Goal: Information Seeking & Learning: Learn about a topic

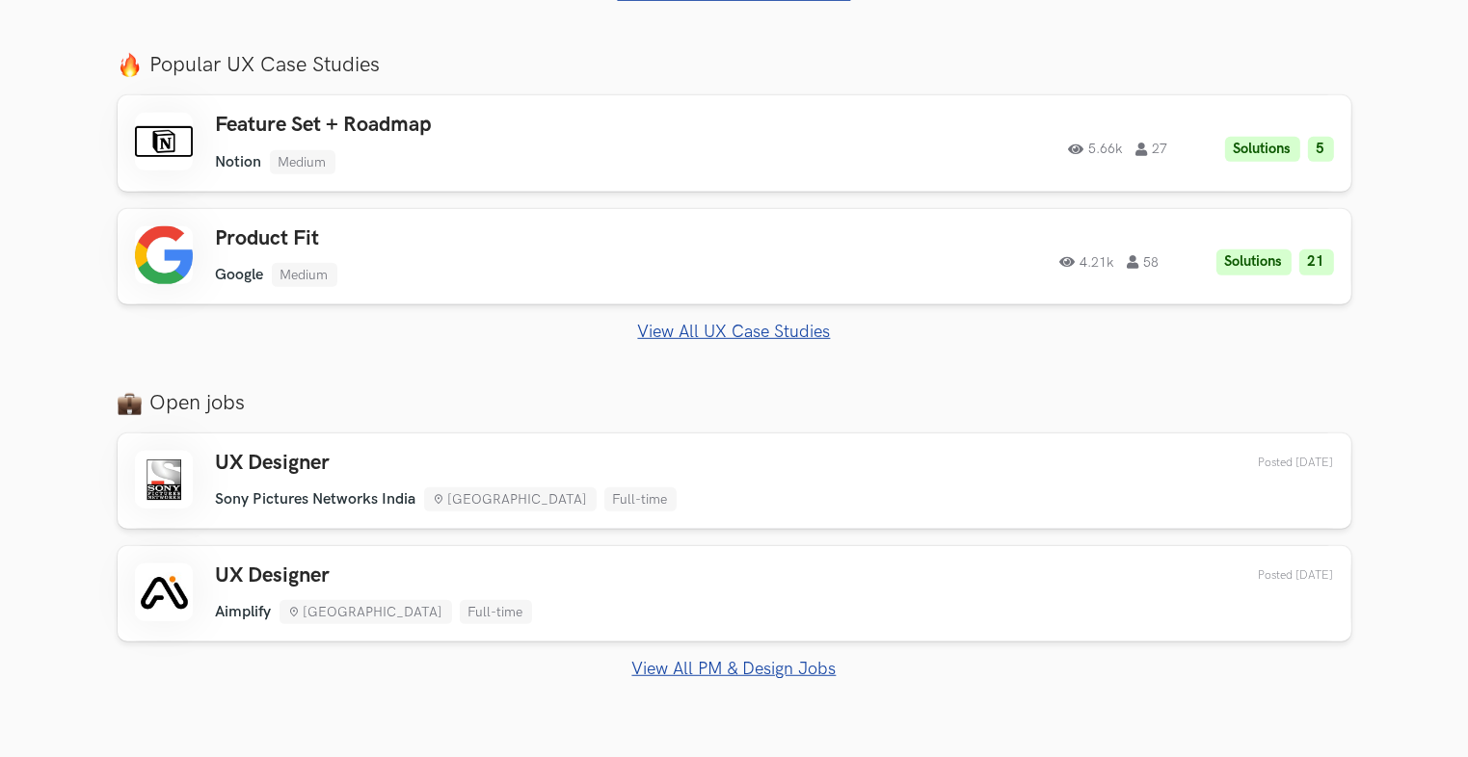
scroll to position [1156, 0]
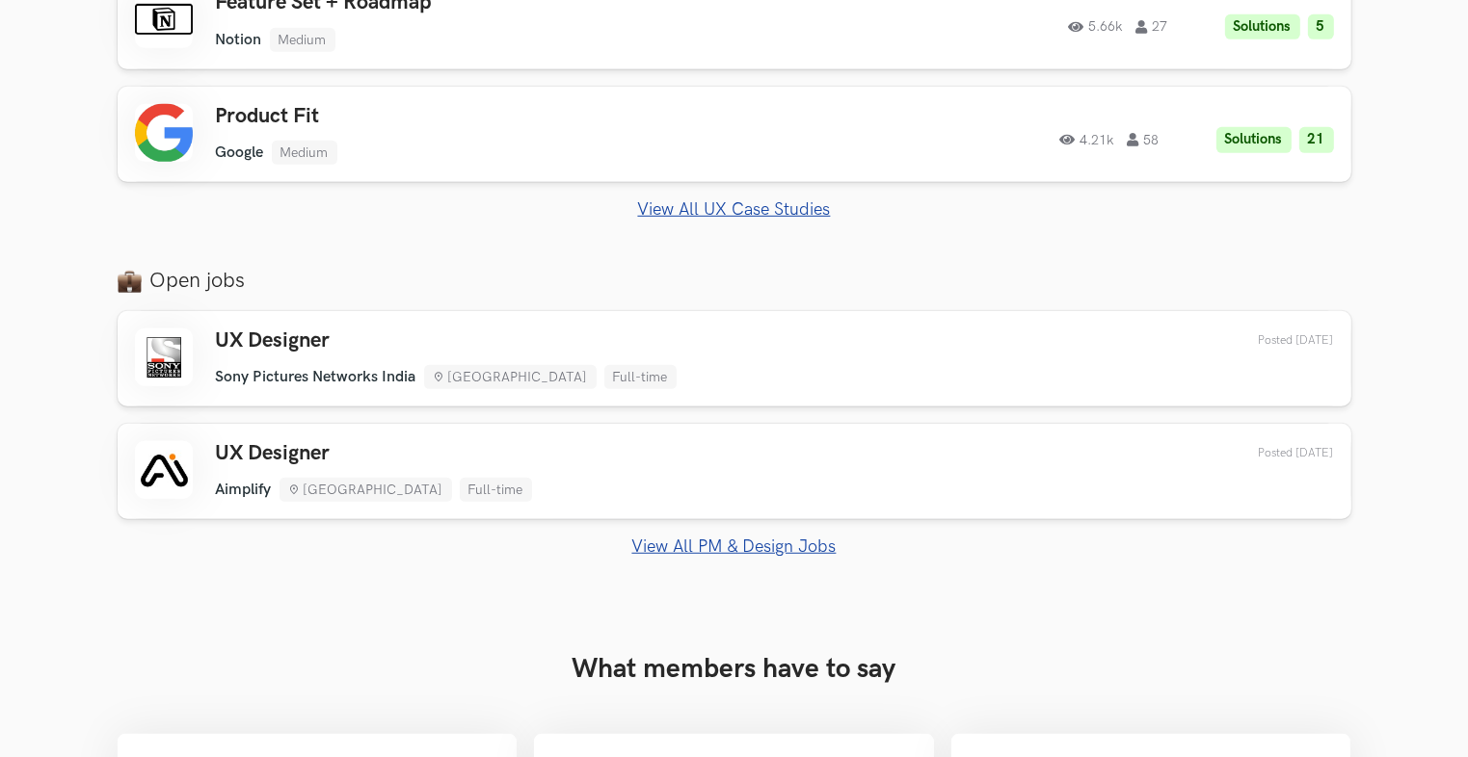
click at [754, 302] on div "Open jobs UX Designer Sony Pictures Networks India Bengaluru Full-time Sony Pic…" at bounding box center [734, 413] width 1233 height 290
click at [711, 543] on link "View All PM & Design Jobs" at bounding box center [734, 547] width 1233 height 20
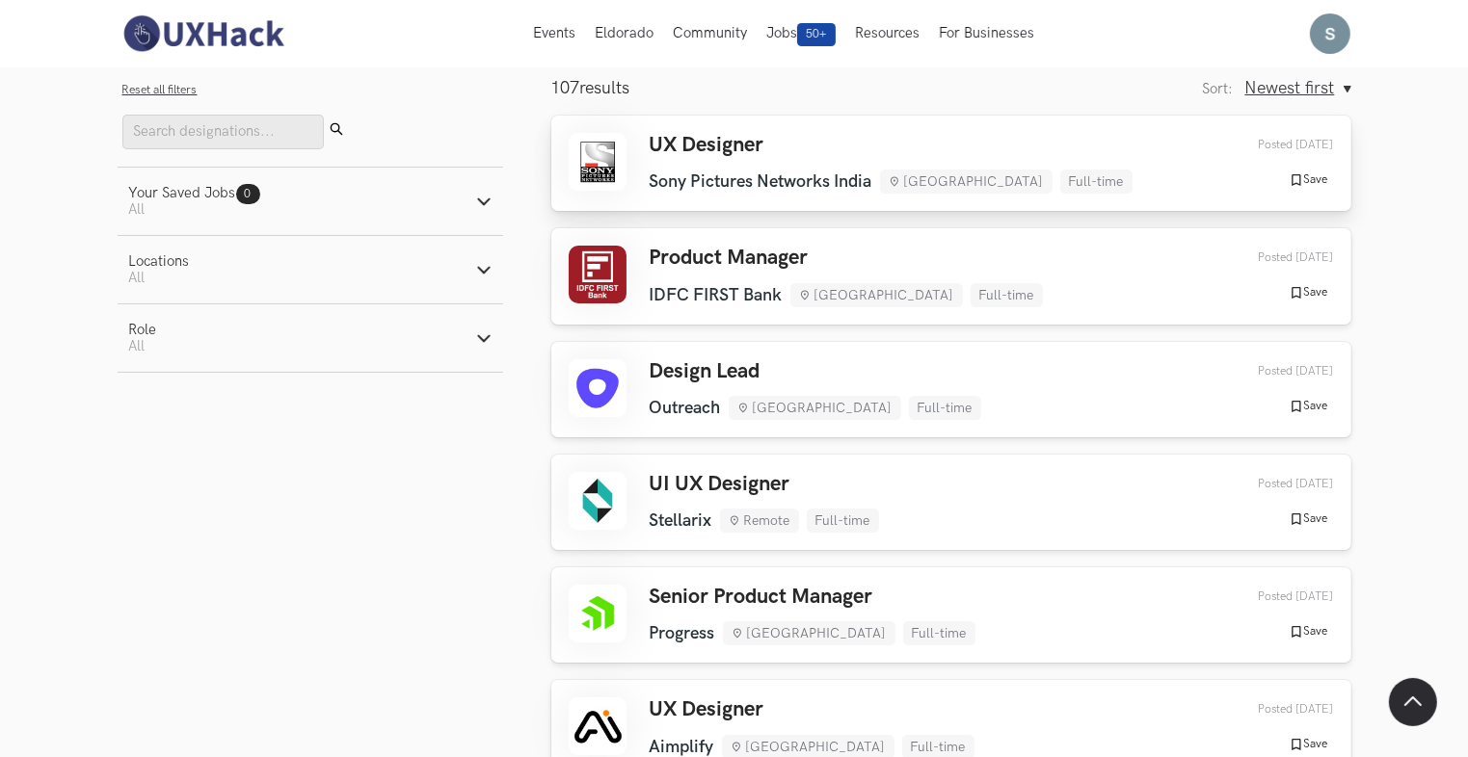
scroll to position [96, 0]
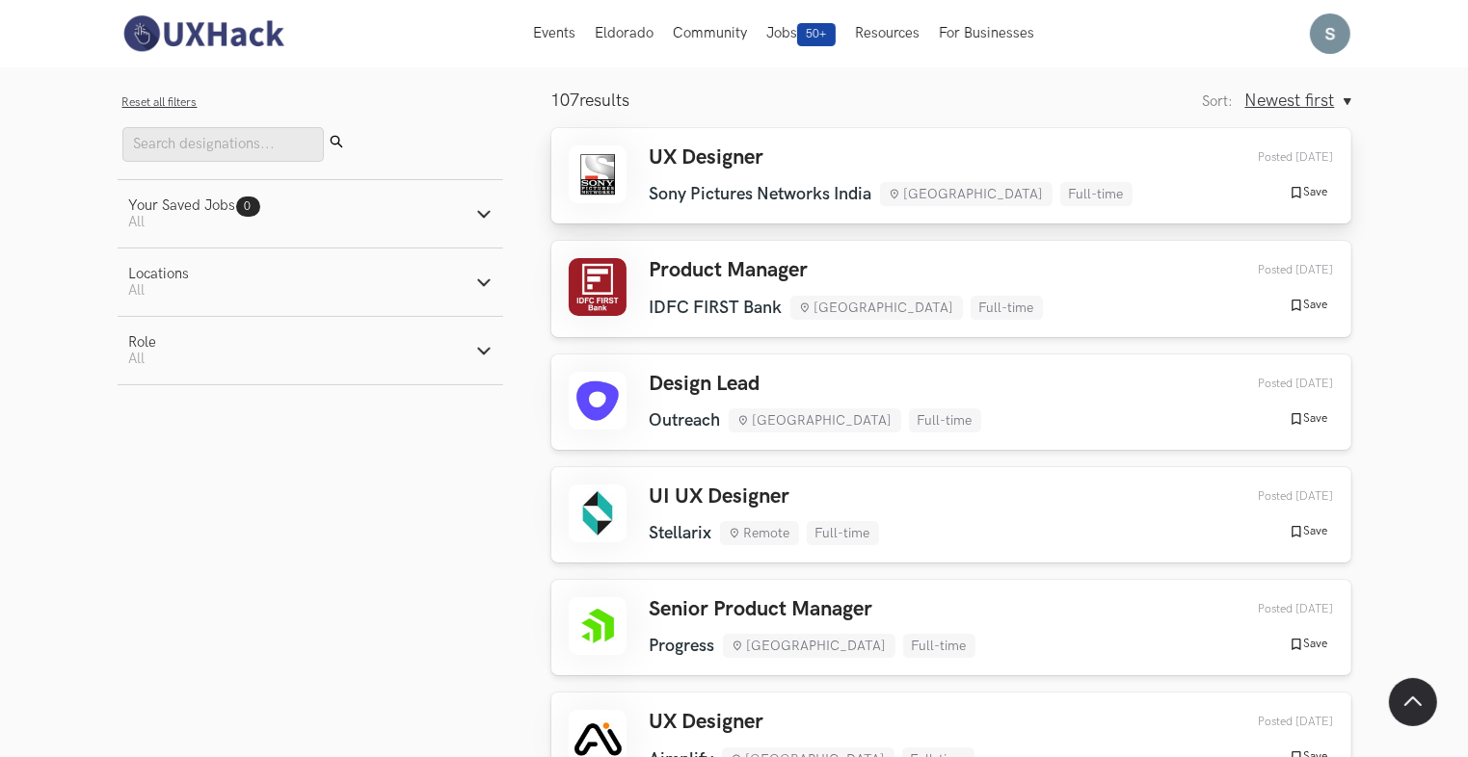
click at [736, 195] on li "Sony Pictures Networks India" at bounding box center [760, 194] width 223 height 20
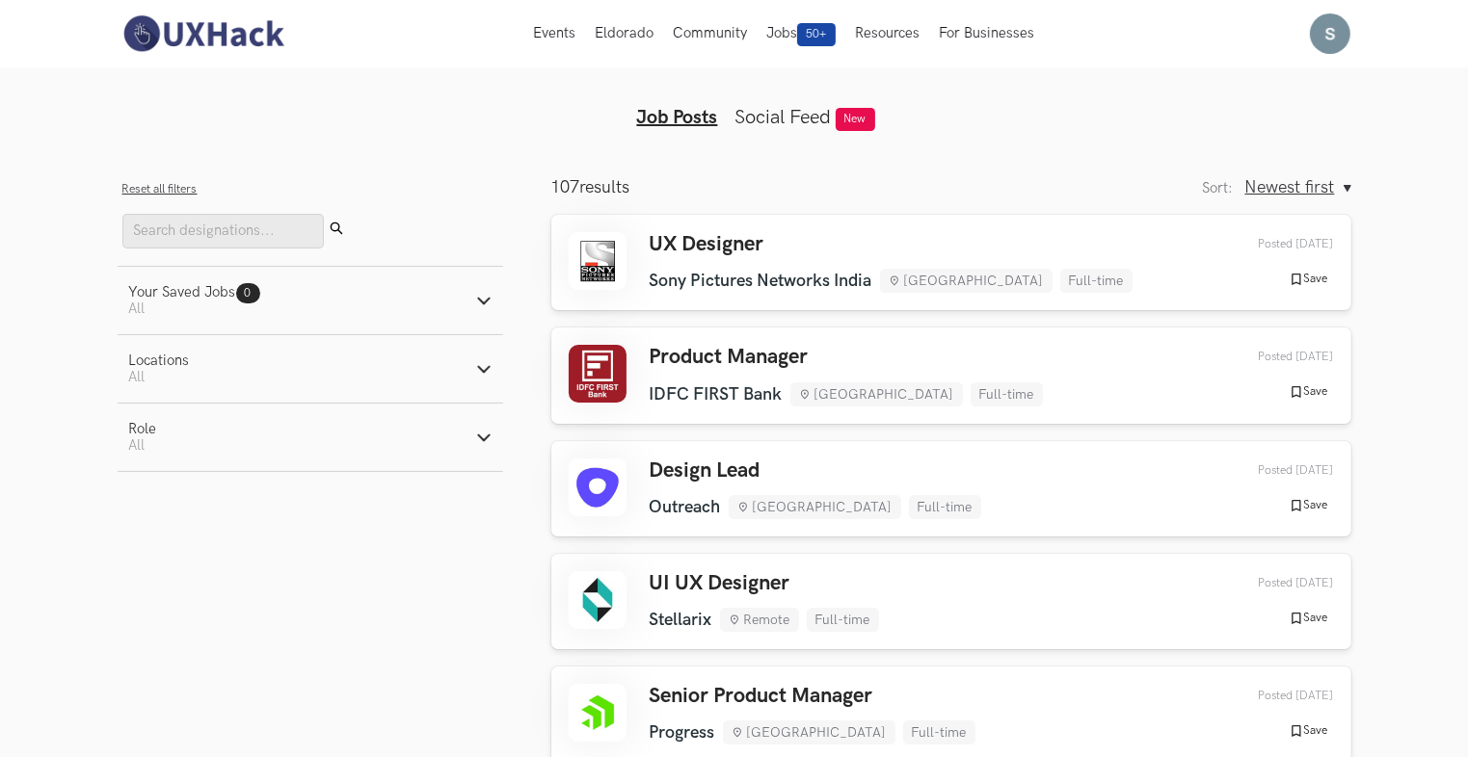
scroll to position [0, 0]
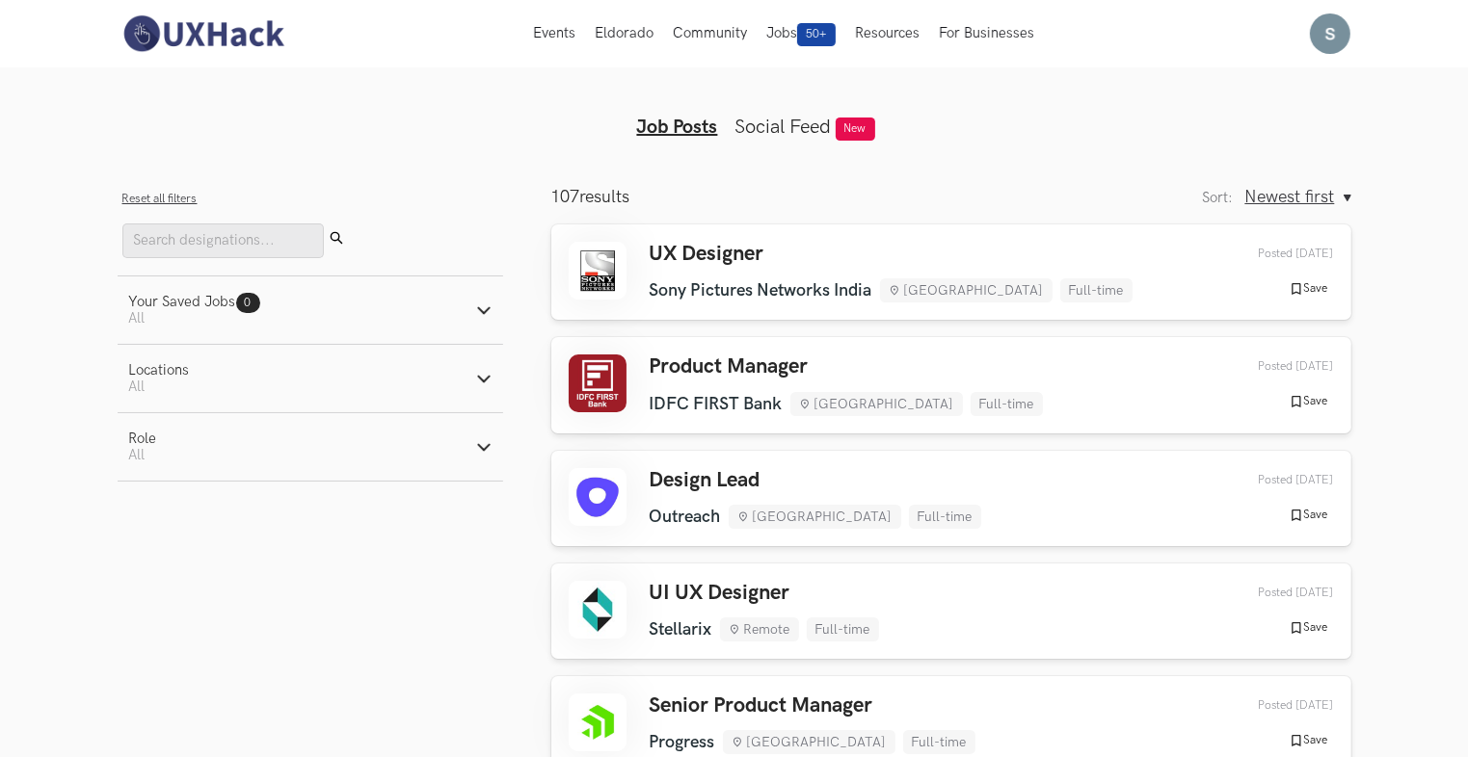
click at [749, 133] on link "Social Feed" at bounding box center [783, 127] width 96 height 23
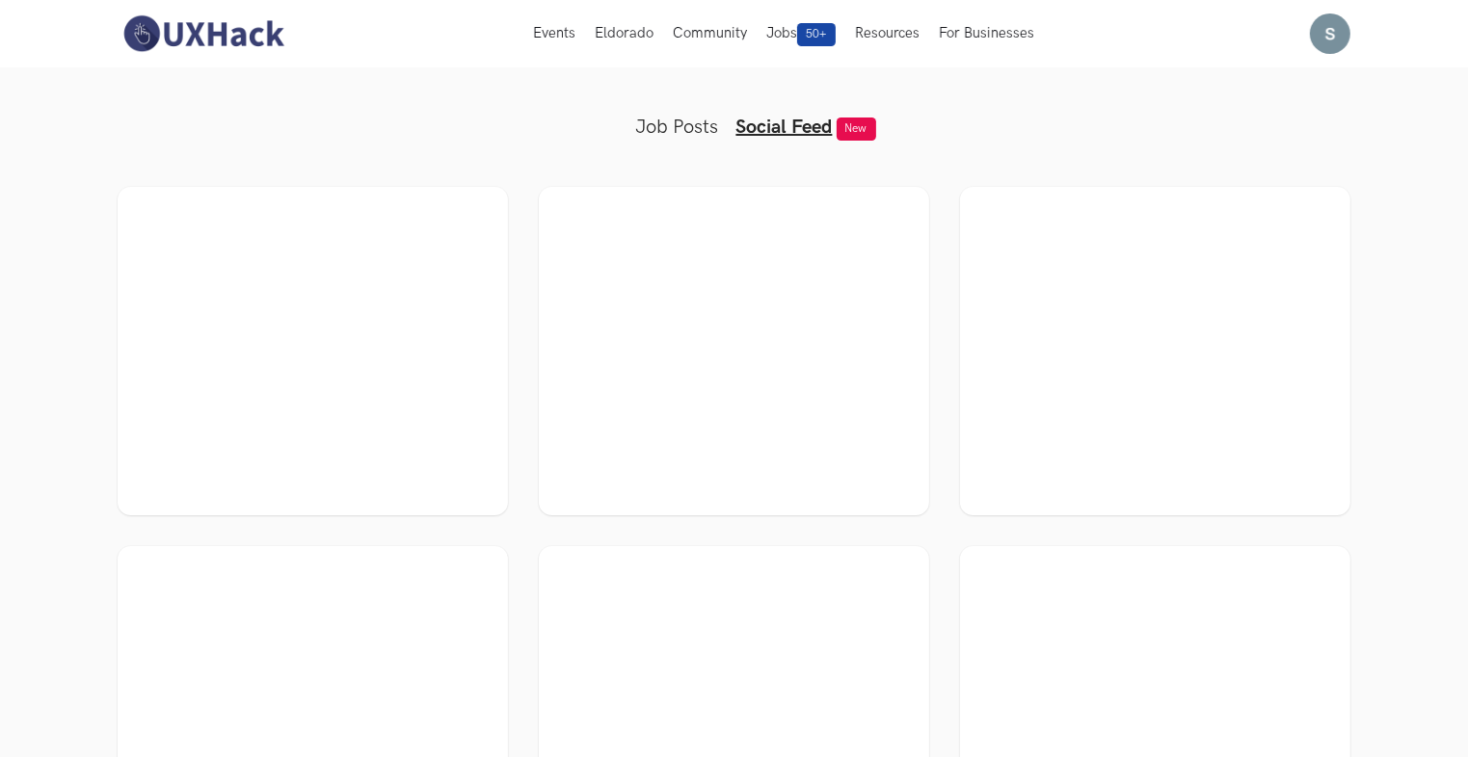
click at [362, 368] on div at bounding box center [313, 351] width 356 height 294
